Goal: Task Accomplishment & Management: Complete application form

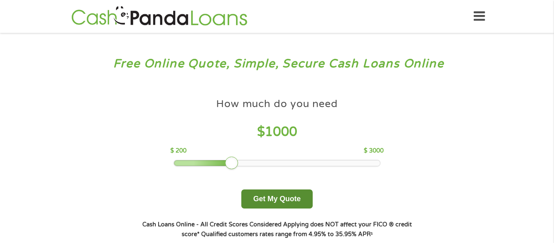
click at [284, 196] on button "Get My Quote" at bounding box center [276, 198] width 71 height 19
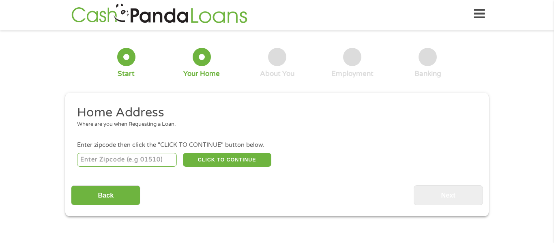
click at [170, 165] on input "number" at bounding box center [127, 160] width 100 height 14
type input "75115"
select select "[US_STATE]"
click at [238, 165] on button "CLICK TO CONTINUE" at bounding box center [227, 160] width 88 height 14
type input "75115"
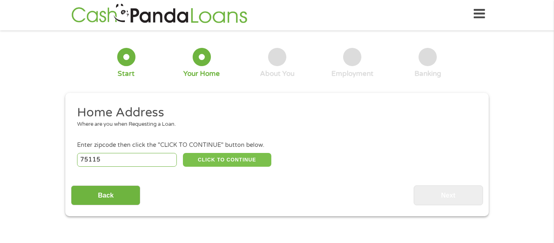
type input "Desoto"
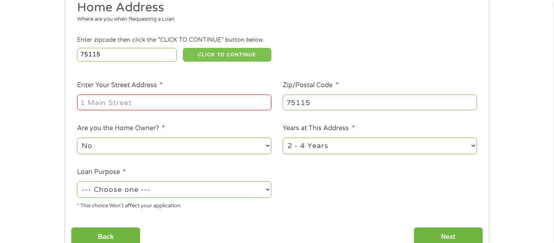
scroll to position [111, 0]
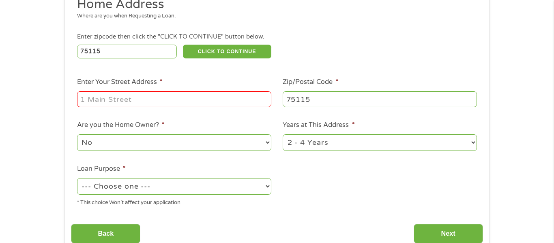
click at [248, 105] on input "Enter Your Street Address *" at bounding box center [174, 98] width 194 height 15
type input "904 WestLake Dr"
click at [168, 147] on select "No Yes" at bounding box center [174, 142] width 194 height 17
click at [77, 135] on select "No Yes" at bounding box center [174, 142] width 194 height 17
click at [310, 143] on select "1 Year or less 1 - 2 Years 2 - 4 Years Over 4 Years" at bounding box center [380, 142] width 194 height 17
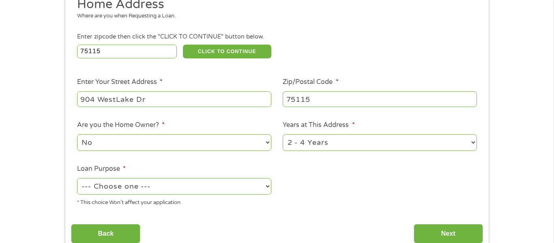
select select "60months"
click at [283, 135] on select "1 Year or less 1 - 2 Years 2 - 4 Years Over 4 Years" at bounding box center [380, 142] width 194 height 17
click at [229, 184] on select "--- Choose one --- Pay Bills Debt Consolidation Home Improvement Major Purchase…" at bounding box center [174, 186] width 194 height 17
select select "other"
click at [77, 179] on select "--- Choose one --- Pay Bills Debt Consolidation Home Improvement Major Purchase…" at bounding box center [174, 186] width 194 height 17
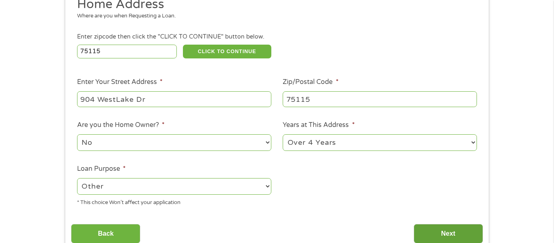
click at [454, 227] on input "Next" at bounding box center [448, 234] width 69 height 20
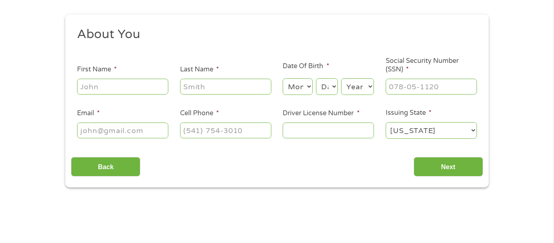
scroll to position [84, 0]
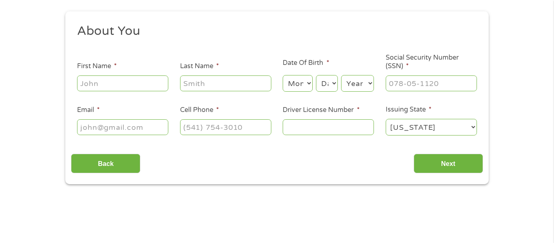
click at [150, 78] on input "First Name *" at bounding box center [122, 82] width 91 height 15
type input "Aspen"
type input "Coney"
type input "[EMAIL_ADDRESS][DOMAIN_NAME]"
click at [246, 130] on input "[PHONE_NUMBER]" at bounding box center [225, 126] width 91 height 15
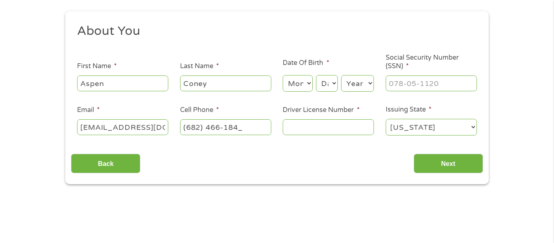
type input "[PHONE_NUMBER]"
click at [341, 124] on input "Driver License Number *" at bounding box center [328, 126] width 91 height 15
click at [399, 86] on input "___-__-____" at bounding box center [431, 82] width 91 height 15
type input "639-45-2813"
click at [332, 134] on input "Driver License Number *" at bounding box center [328, 126] width 91 height 15
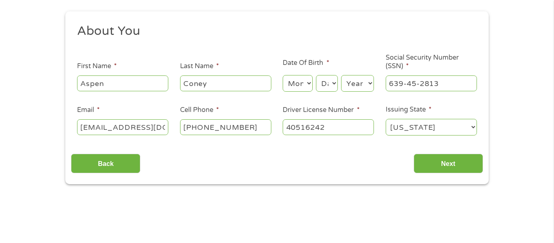
type input "40516242"
drag, startPoint x: 78, startPoint y: 126, endPoint x: 191, endPoint y: 139, distance: 114.0
click at [191, 139] on ul "About You This field is hidden when viewing the form Title * --- Choose one ---…" at bounding box center [277, 83] width 412 height 120
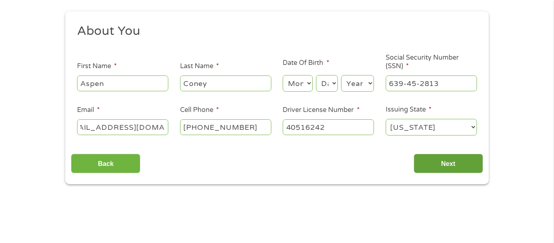
type input "[EMAIL_ADDRESS][DOMAIN_NAME]"
click at [427, 165] on input "Next" at bounding box center [448, 164] width 69 height 20
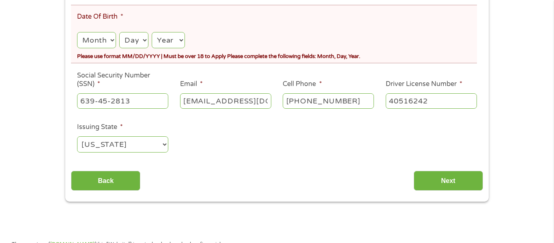
scroll to position [189, 0]
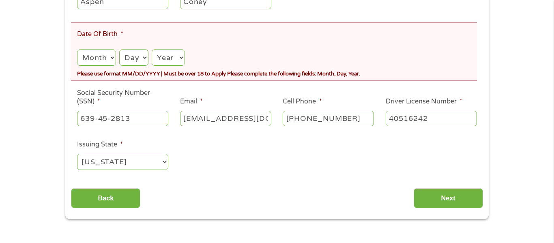
click at [85, 63] on select "Month 1 2 3 4 5 6 7 8 9 10 11 12" at bounding box center [96, 57] width 39 height 17
select select "9"
click at [77, 49] on select "Month 1 2 3 4 5 6 7 8 9 10 11 12" at bounding box center [96, 57] width 39 height 17
click at [135, 56] on select "Day 1 2 3 4 5 6 7 8 9 10 11 12 13 14 15 16 17 18 19 20 21 22 23 24 25 26 27 28 …" at bounding box center [133, 57] width 29 height 17
select select "9"
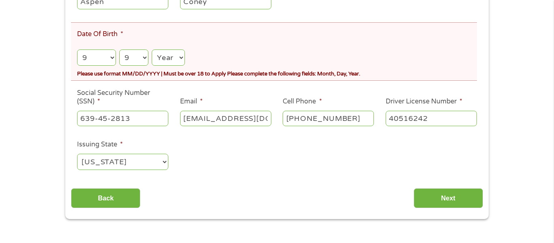
click at [119, 49] on select "Day 1 2 3 4 5 6 7 8 9 10 11 12 13 14 15 16 17 18 19 20 21 22 23 24 25 26 27 28 …" at bounding box center [133, 57] width 29 height 17
click at [158, 57] on select "Year [DATE] 2006 2005 2004 2003 2002 2001 2000 1999 1998 1997 1996 1995 1994 19…" at bounding box center [168, 57] width 33 height 17
select select "1996"
click at [152, 49] on select "Year [DATE] 2006 2005 2004 2003 2002 2001 2000 1999 1998 1997 1996 1995 1994 19…" at bounding box center [168, 57] width 33 height 17
click at [418, 197] on input "Next" at bounding box center [448, 198] width 69 height 20
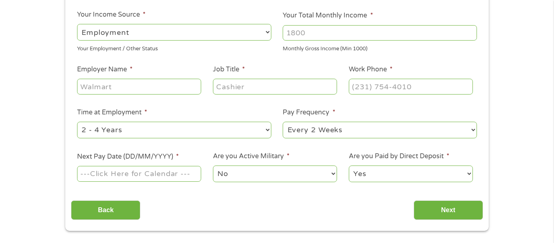
scroll to position [131, 0]
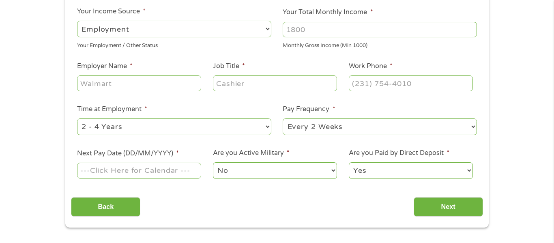
click at [148, 30] on select "--- Choose one --- Employment [DEMOGRAPHIC_DATA] Benefits" at bounding box center [174, 29] width 194 height 17
click at [77, 21] on select "--- Choose one --- Employment [DEMOGRAPHIC_DATA] Benefits" at bounding box center [174, 29] width 194 height 17
click at [147, 61] on li "Employer Name *" at bounding box center [139, 76] width 136 height 31
click at [363, 34] on input "Your Total Monthly Income *" at bounding box center [380, 29] width 194 height 15
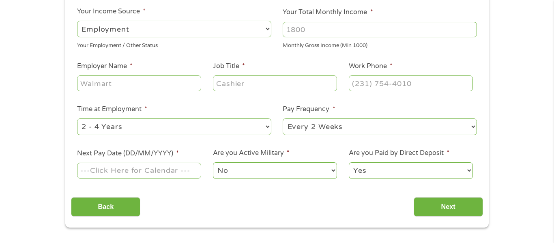
click at [363, 32] on input "Your Total Monthly Income *" at bounding box center [380, 29] width 194 height 15
type input "1200"
click at [158, 85] on input "Employer Name *" at bounding box center [139, 82] width 124 height 15
type input "cvs health"
click at [249, 79] on input "Job Title *" at bounding box center [275, 82] width 124 height 15
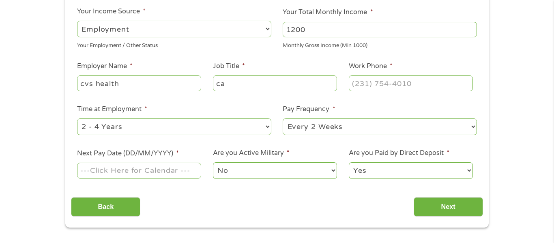
type input "c"
type input "customer service rep"
click at [399, 81] on input "(___) ___-____" at bounding box center [411, 82] width 124 height 15
type input "[PHONE_NUMBER]"
click at [239, 131] on select "--- Choose one --- 1 Year or less 1 - 2 Years 2 - 4 Years Over 4 Years" at bounding box center [174, 126] width 194 height 17
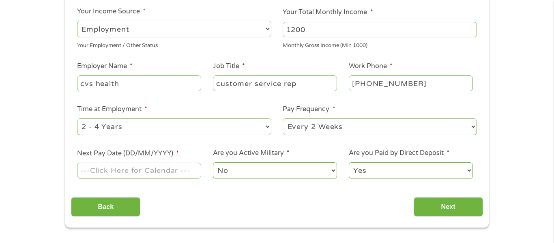
select select "12months"
click at [77, 118] on select "--- Choose one --- 1 Year or less 1 - 2 Years 2 - 4 Years Over 4 Years" at bounding box center [174, 126] width 194 height 17
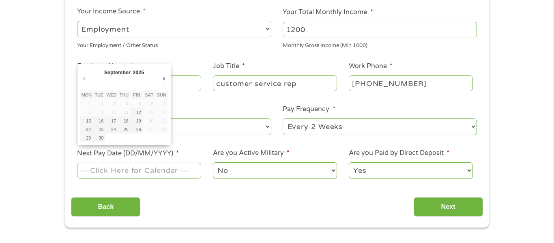
click at [166, 175] on input "Next Pay Date (DD/MM/YYYY) *" at bounding box center [139, 170] width 124 height 15
type input "[DATE]"
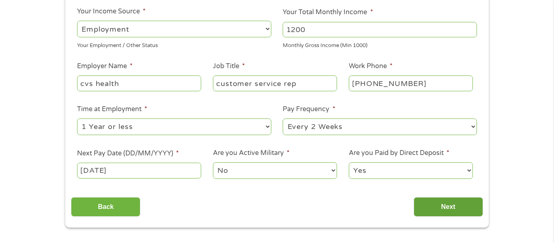
click at [469, 207] on input "Next" at bounding box center [448, 207] width 69 height 20
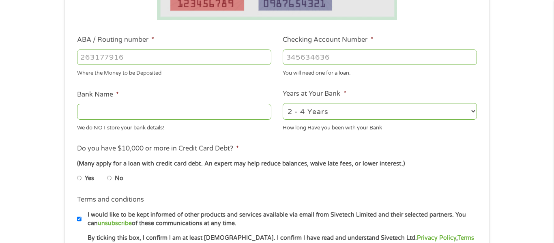
scroll to position [215, 0]
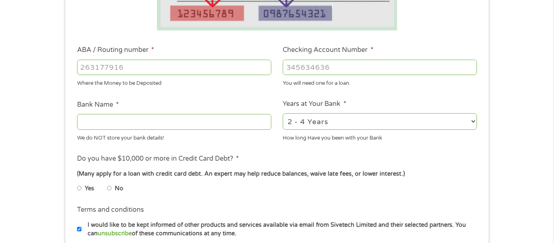
click at [146, 68] on input "ABA / Routing number *" at bounding box center [174, 67] width 194 height 15
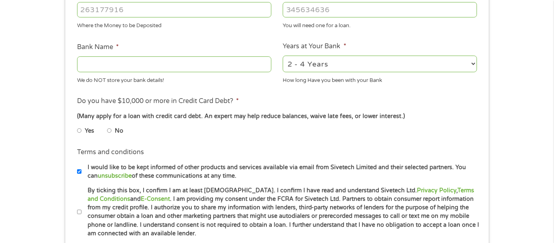
scroll to position [275, 0]
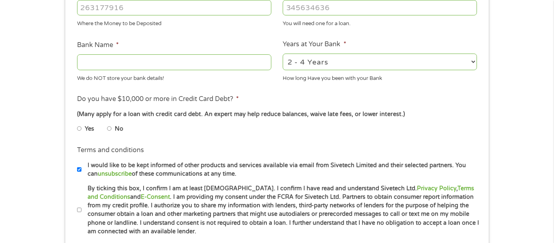
click at [108, 127] on input "No" at bounding box center [109, 128] width 5 height 13
radio input "true"
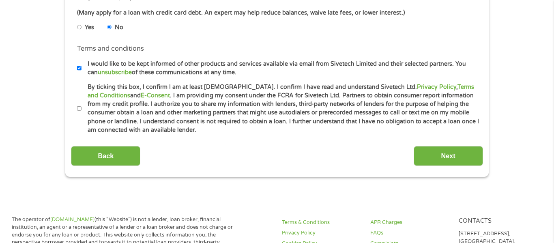
scroll to position [381, 0]
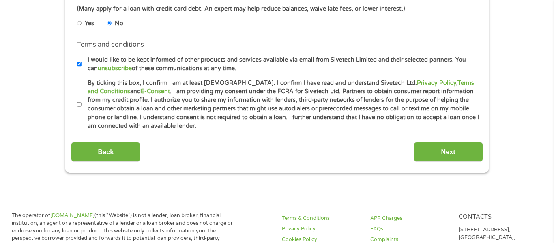
click at [80, 62] on input "I would like to be kept informed of other products and services available via e…" at bounding box center [79, 64] width 5 height 13
checkbox input "false"
click at [77, 105] on input "By ticking this box, I confirm I am at least [DEMOGRAPHIC_DATA]. I confirm I ha…" at bounding box center [79, 104] width 5 height 13
checkbox input "true"
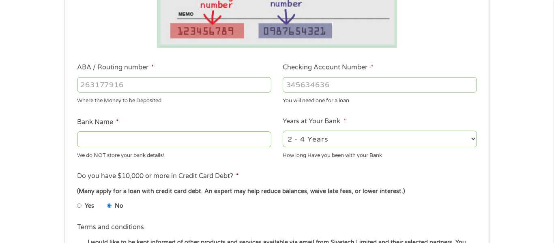
scroll to position [192, 0]
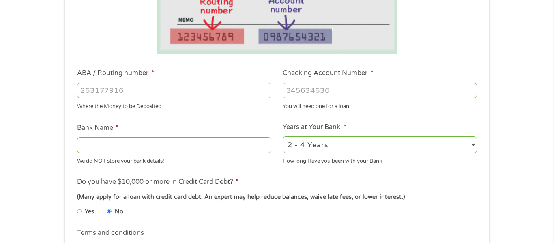
click at [209, 87] on input "ABA / Routing number *" at bounding box center [174, 90] width 194 height 15
click at [327, 95] on input "Checking Account Number *" at bounding box center [380, 90] width 194 height 15
click at [249, 97] on input "48117807" at bounding box center [174, 90] width 194 height 15
type input "4"
type input "124303201"
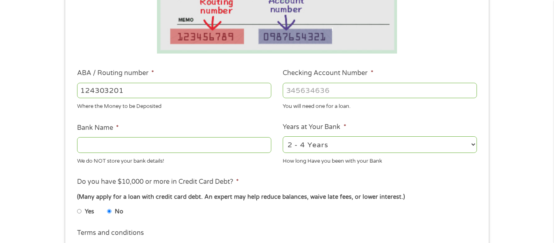
type input "VARO BANK, NATIONAL ASSOCIATION"
type input "124303201"
click at [335, 90] on input "Checking Account Number *" at bounding box center [380, 90] width 194 height 15
type input "48117807"
click at [355, 150] on select "2 - 4 Years 6 - 12 Months 1 - 2 Years Over 4 Years" at bounding box center [380, 144] width 194 height 17
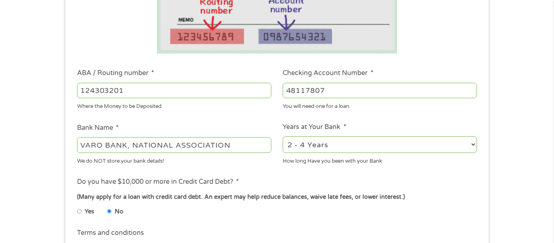
select select "60months"
click at [283, 136] on select "2 - 4 Years 6 - 12 Months 1 - 2 Years Over 4 Years" at bounding box center [380, 144] width 194 height 17
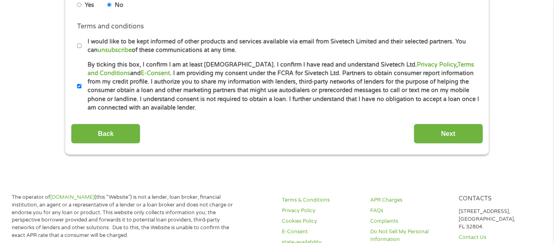
scroll to position [401, 0]
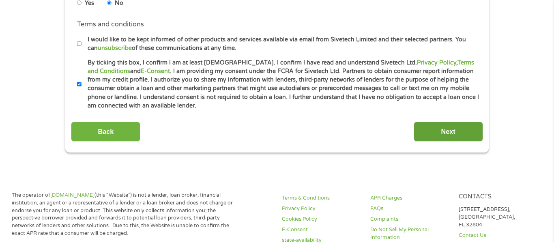
click at [444, 133] on input "Next" at bounding box center [448, 132] width 69 height 20
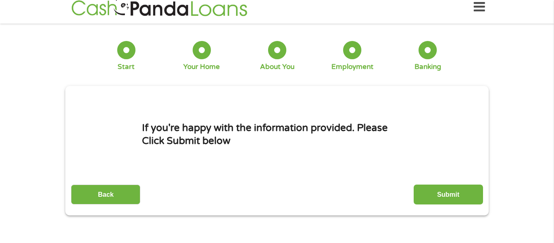
scroll to position [0, 0]
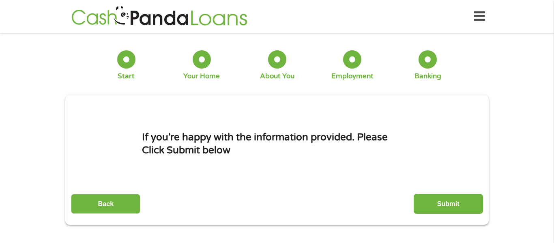
click at [450, 189] on div "Back Submit" at bounding box center [277, 201] width 412 height 26
click at [444, 203] on input "Submit" at bounding box center [448, 204] width 69 height 20
